Goal: Task Accomplishment & Management: Manage account settings

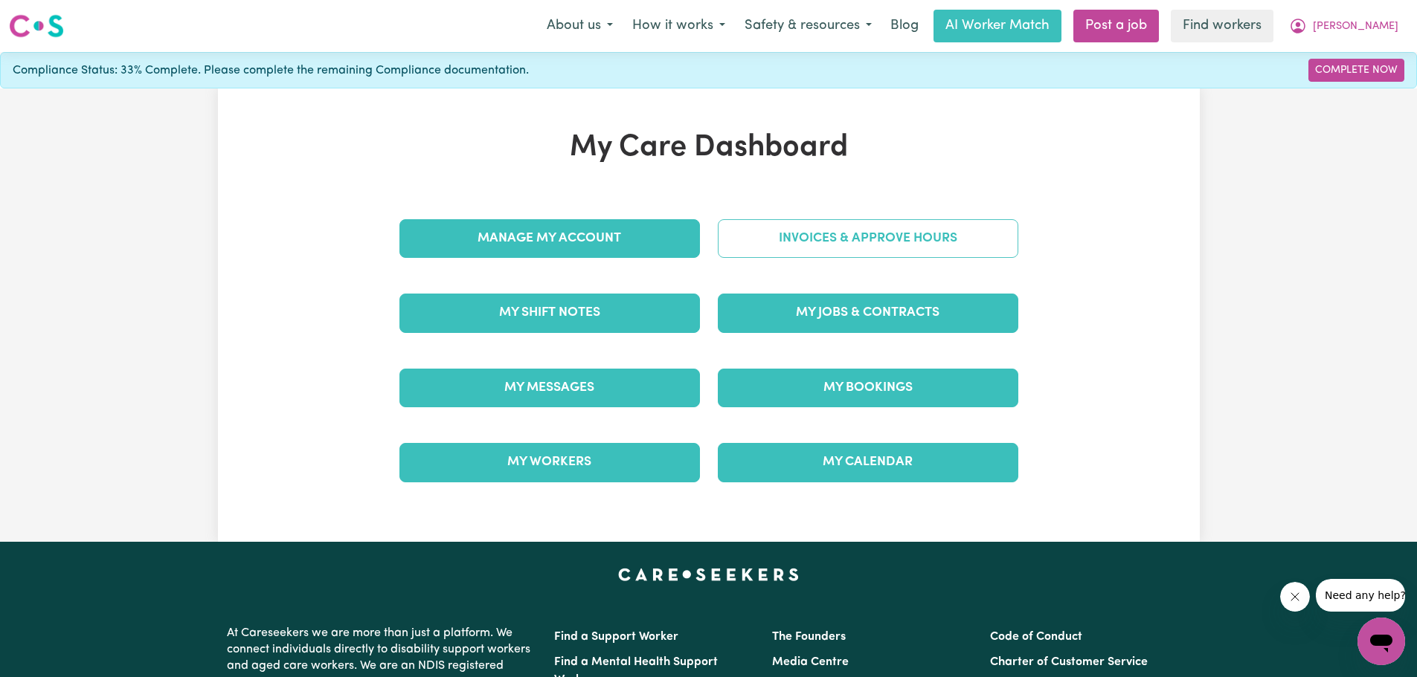
click at [883, 239] on link "Invoices & Approve Hours" at bounding box center [868, 238] width 300 height 39
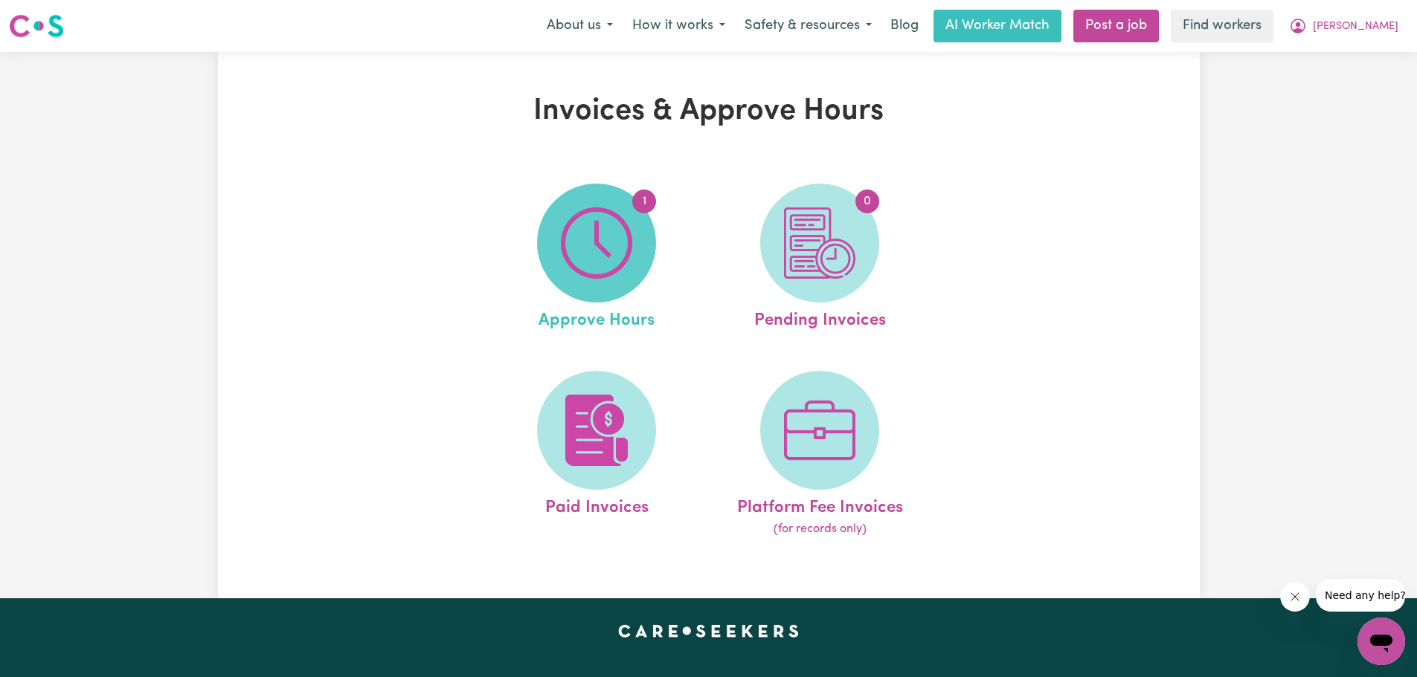
click at [591, 265] on img at bounding box center [596, 242] width 71 height 71
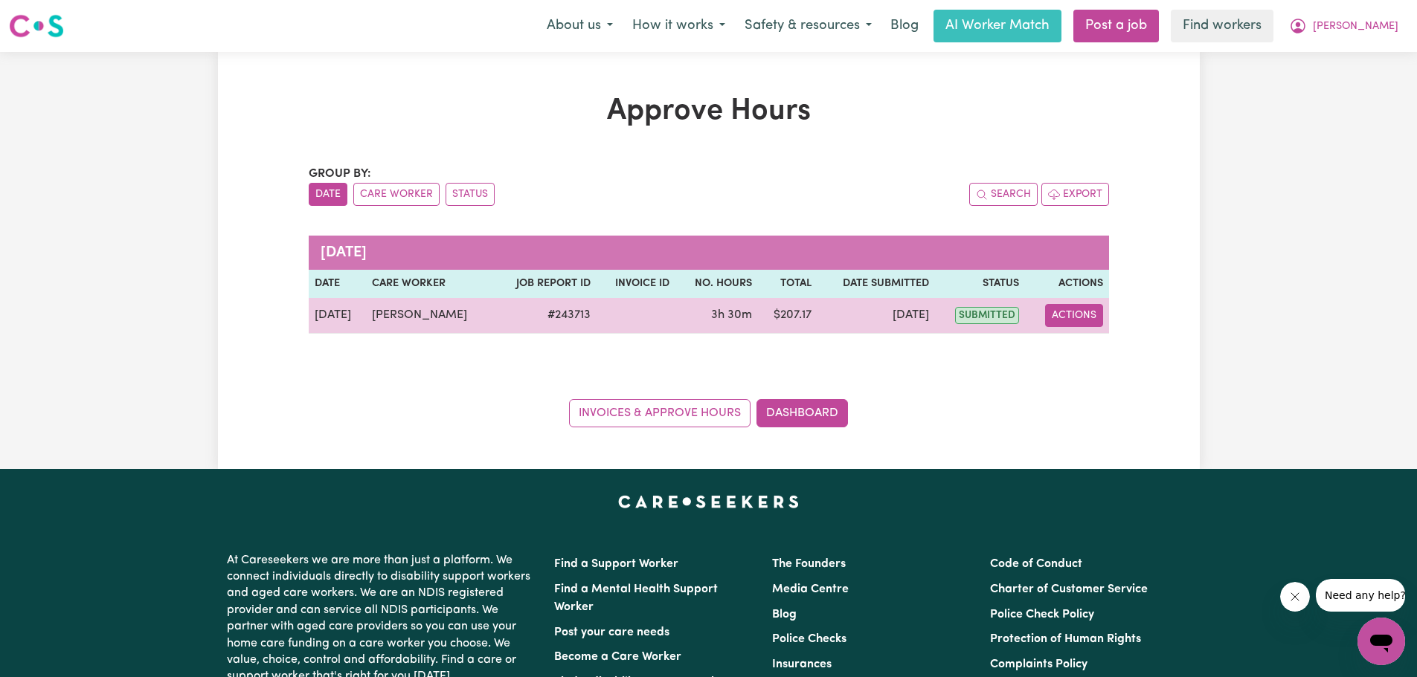
click at [1072, 314] on button "Actions" at bounding box center [1074, 315] width 58 height 23
click at [1078, 348] on link "View Job Report" at bounding box center [1110, 350] width 127 height 30
select select "pm"
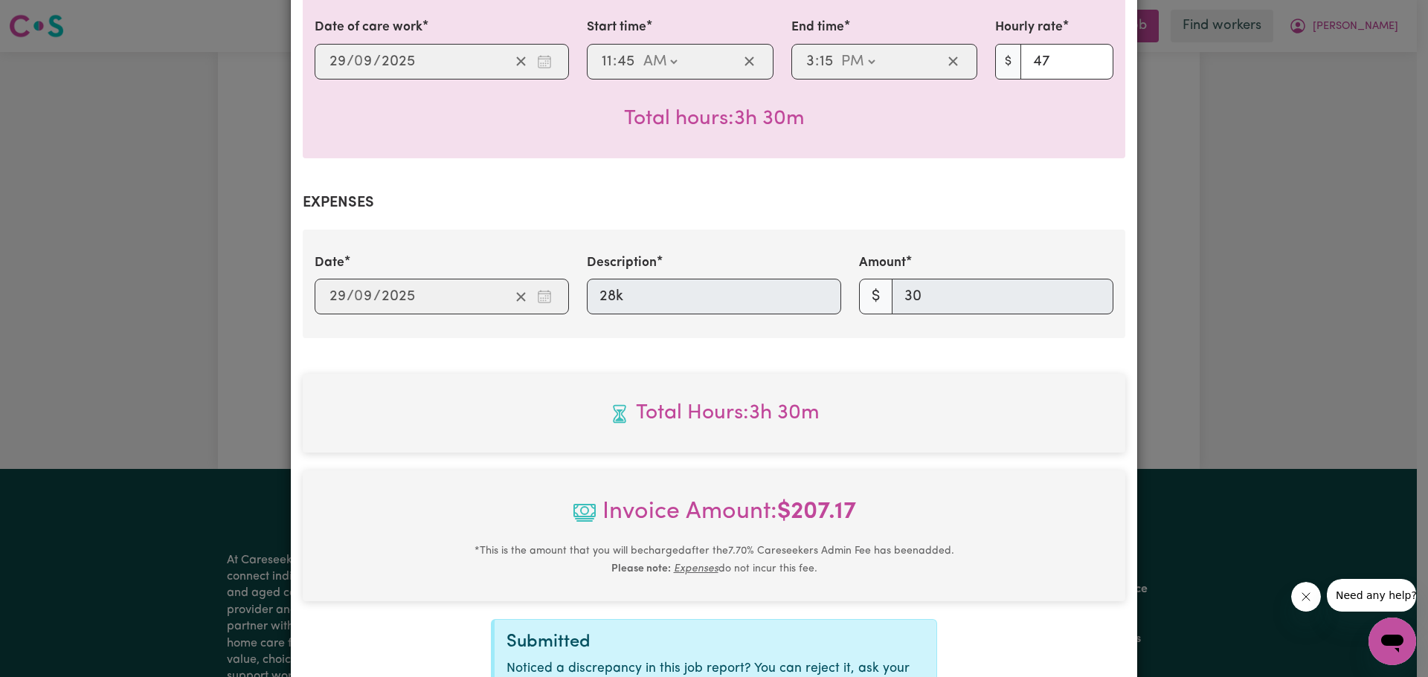
scroll to position [561, 0]
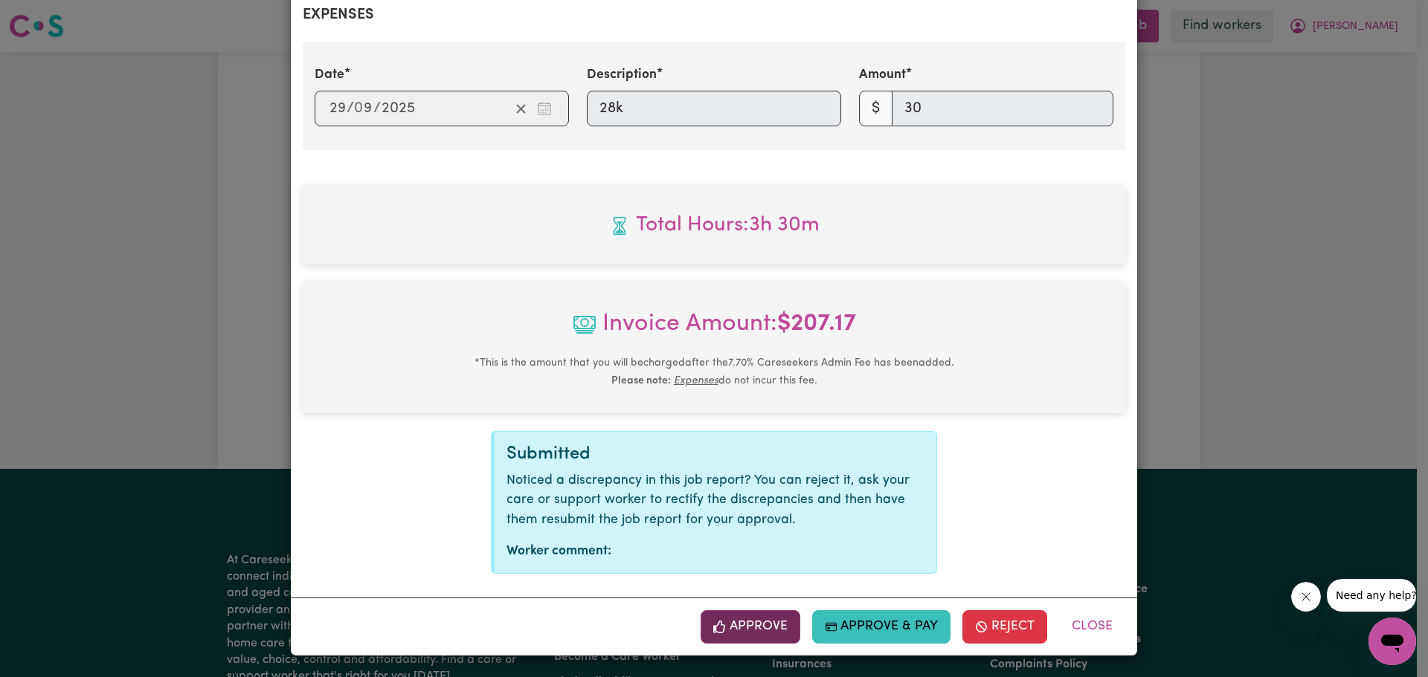
click at [740, 625] on button "Approve" at bounding box center [750, 626] width 100 height 33
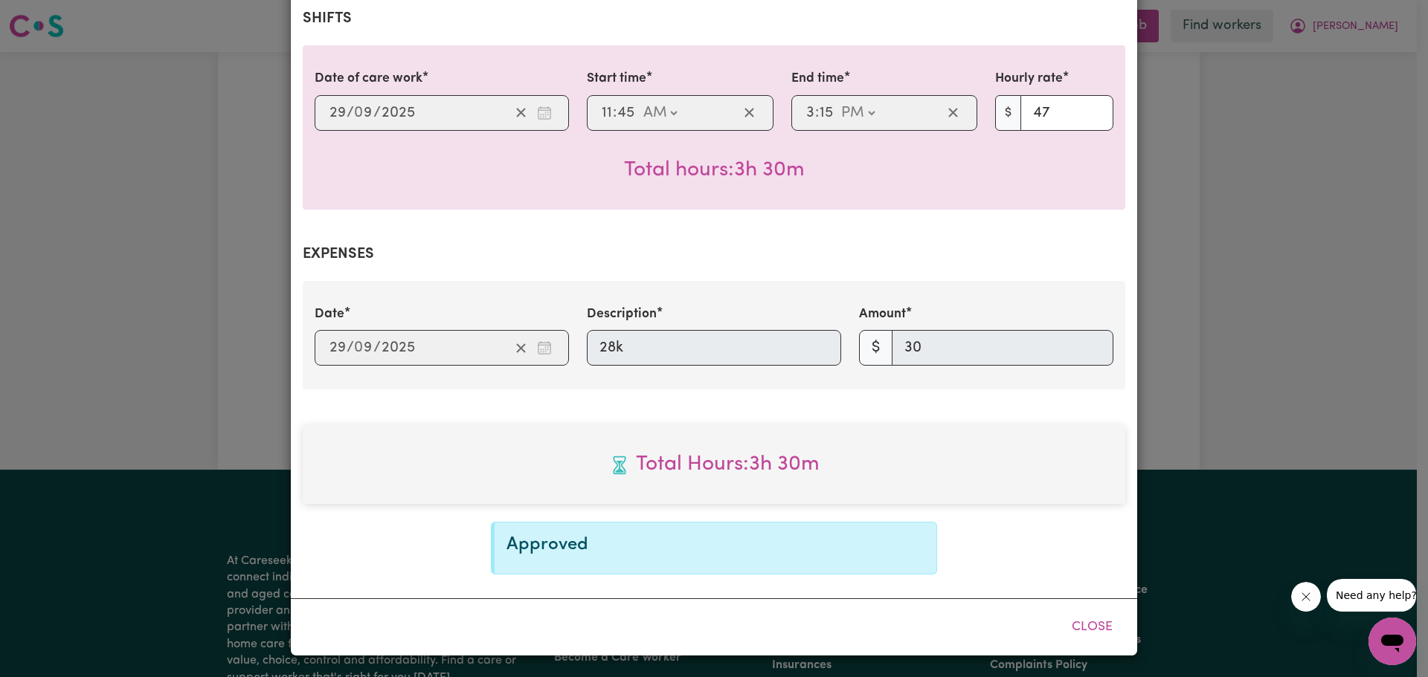
scroll to position [320, 0]
